Goal: Browse casually

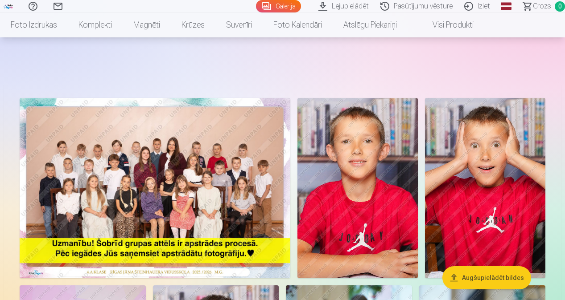
scroll to position [2229, 0]
